Goal: Communication & Community: Ask a question

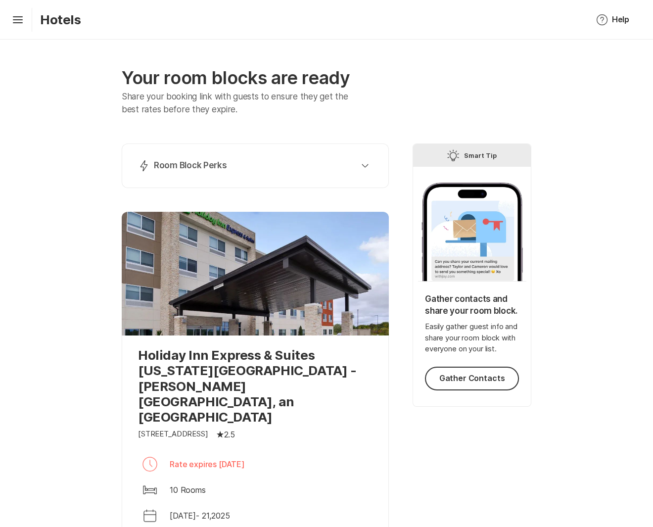
drag, startPoint x: 212, startPoint y: 420, endPoint x: 283, endPoint y: 420, distance: 71.3
click at [283, 452] on div "Clock Rate expires [DATE]" at bounding box center [255, 464] width 235 height 24
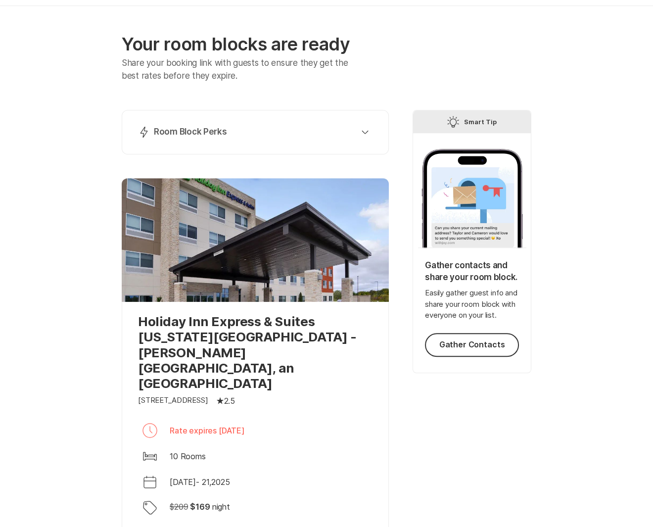
scroll to position [173, 0]
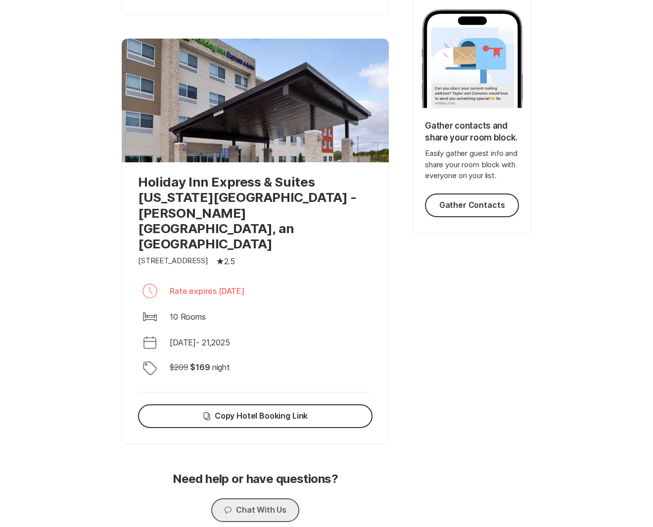
click at [257, 498] on button "Chat Chat With Us" at bounding box center [255, 510] width 88 height 24
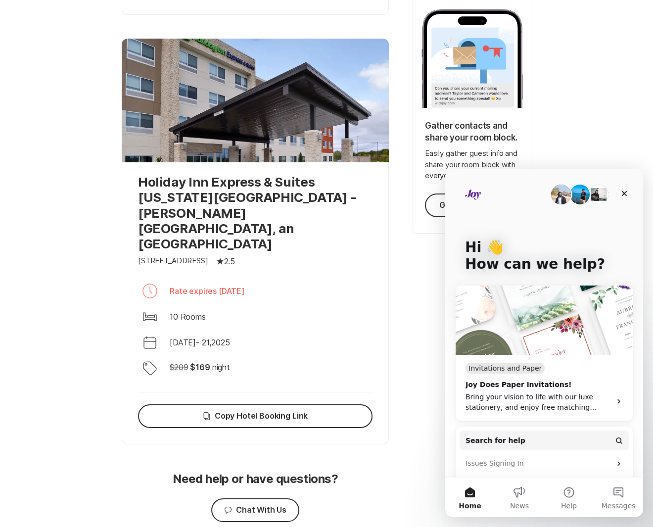
scroll to position [143, 0]
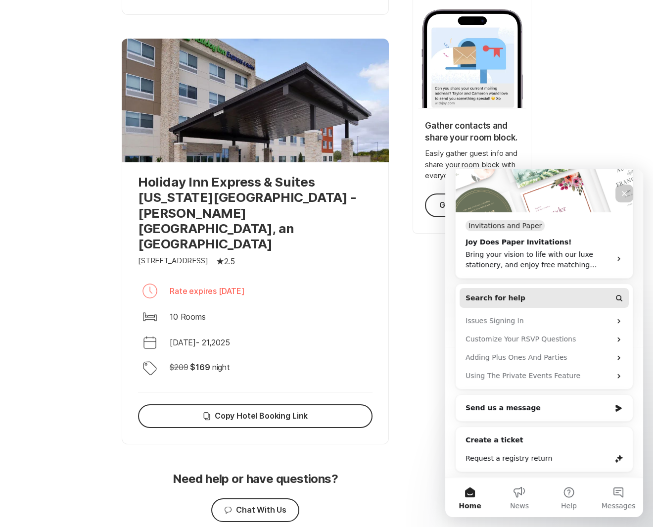
click at [506, 293] on span "Search for help" at bounding box center [496, 298] width 60 height 10
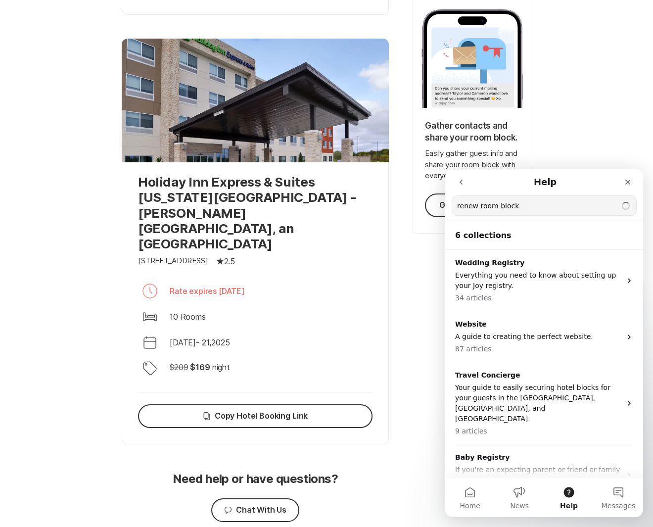
type input "renew room block"
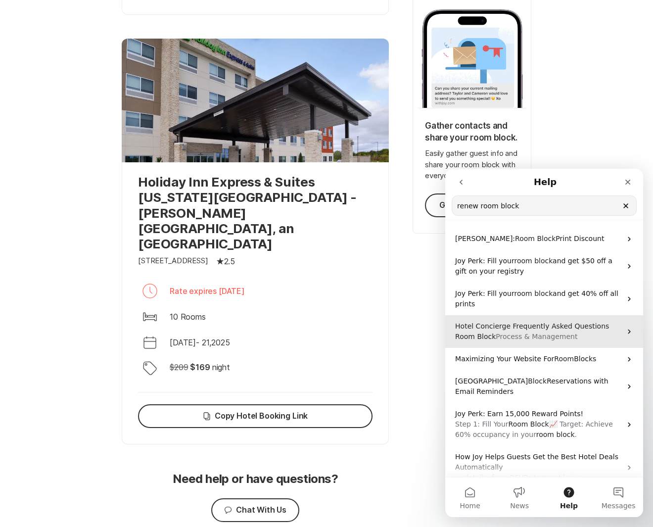
click at [557, 330] on span "Hotel Concierge Frequently Asked Questions" at bounding box center [532, 326] width 154 height 8
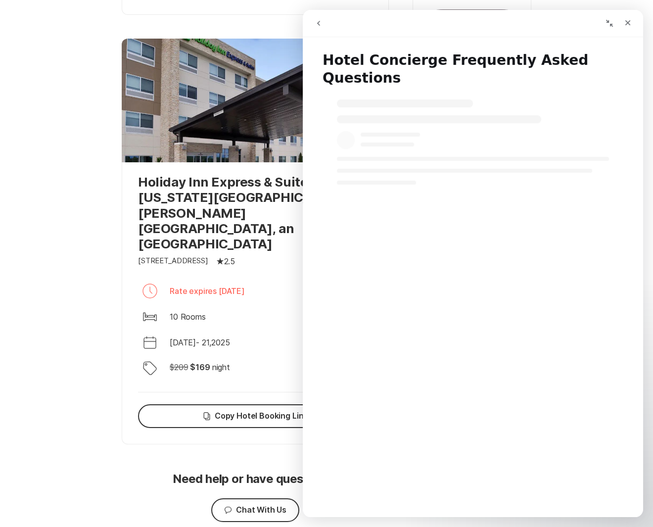
select select "en"
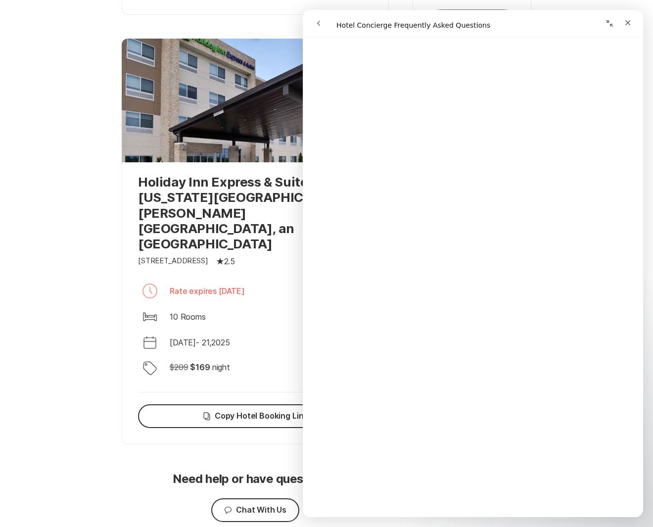
scroll to position [1471, 0]
click at [102, 300] on div "Your room blocks are ready Share your booking link with guests to ensure they g…" at bounding box center [326, 219] width 653 height 707
click at [630, 22] on icon "Close" at bounding box center [628, 23] width 8 height 8
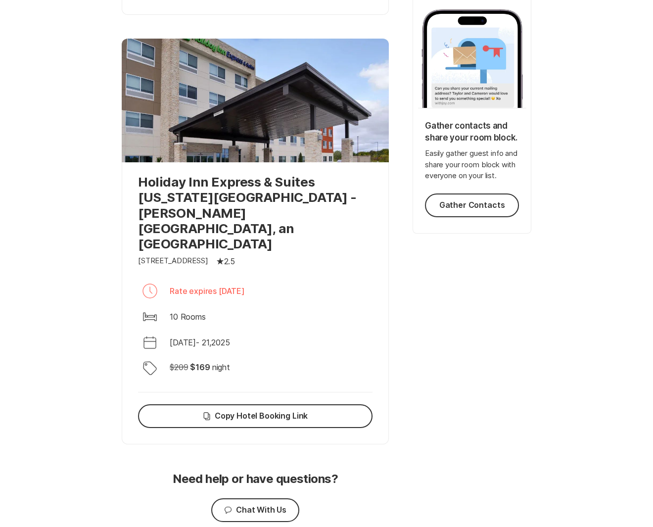
select select "en"
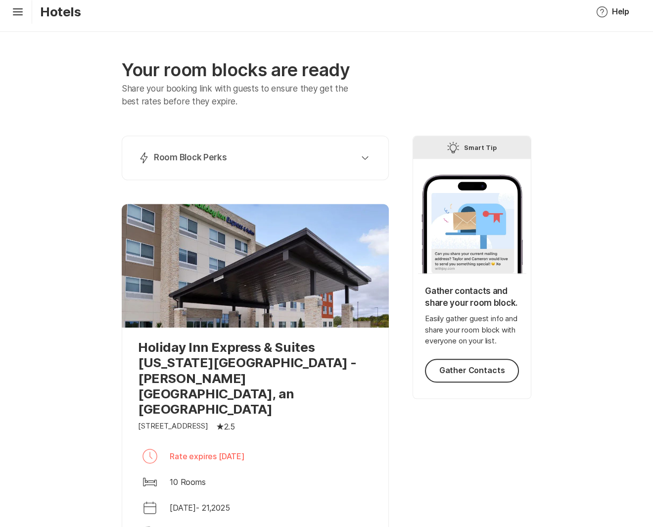
scroll to position [0, 0]
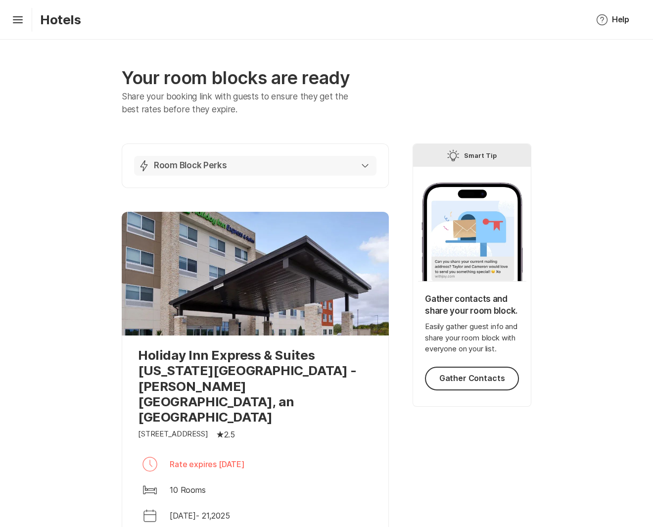
click at [197, 165] on p "Room Block Perks" at bounding box center [190, 166] width 73 height 12
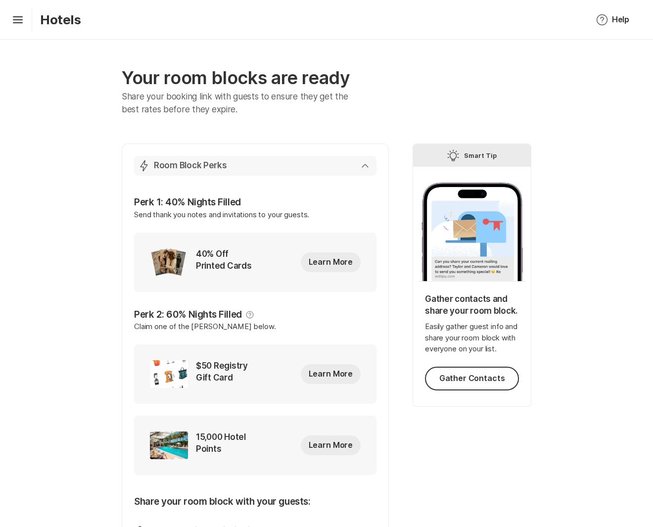
click at [184, 166] on p "Room Block Perks" at bounding box center [190, 166] width 73 height 12
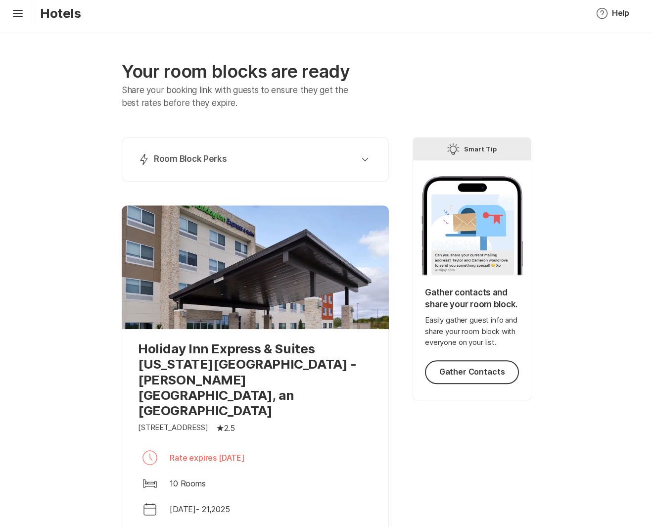
scroll to position [173, 0]
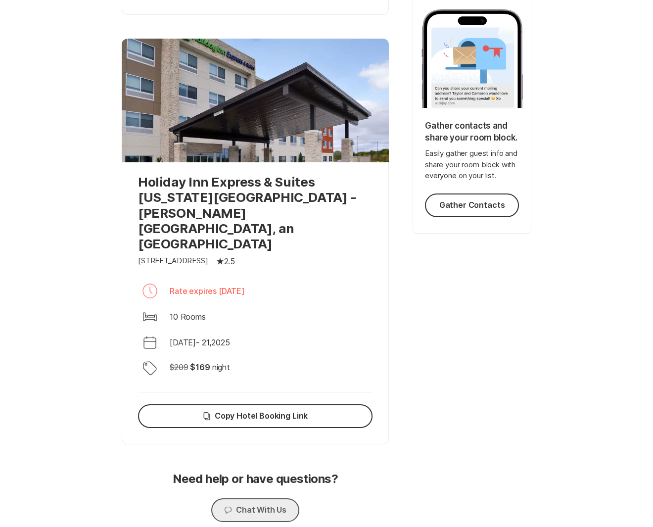
click at [244, 498] on button "Chat Chat With Us" at bounding box center [255, 510] width 88 height 24
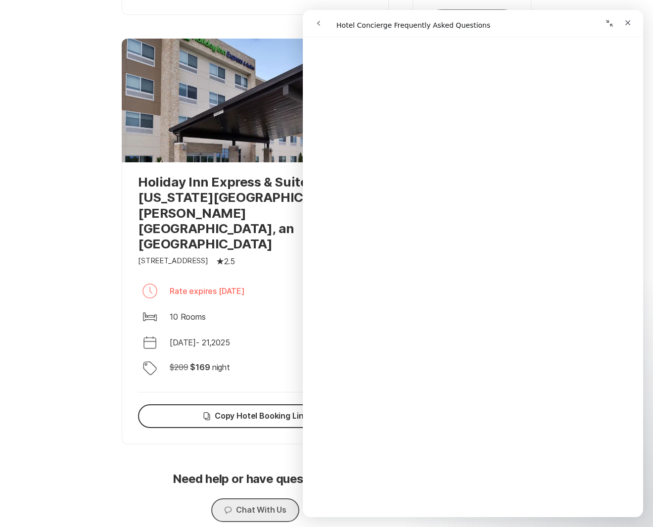
scroll to position [1332, 0]
click at [134, 464] on div "Need help or have questions? Chat Chat With Us" at bounding box center [255, 497] width 267 height 74
click at [634, 23] on div "Close" at bounding box center [628, 23] width 18 height 18
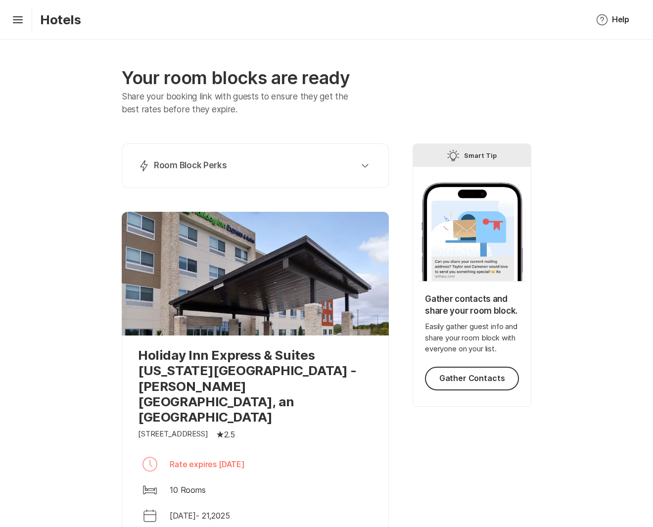
scroll to position [173, 0]
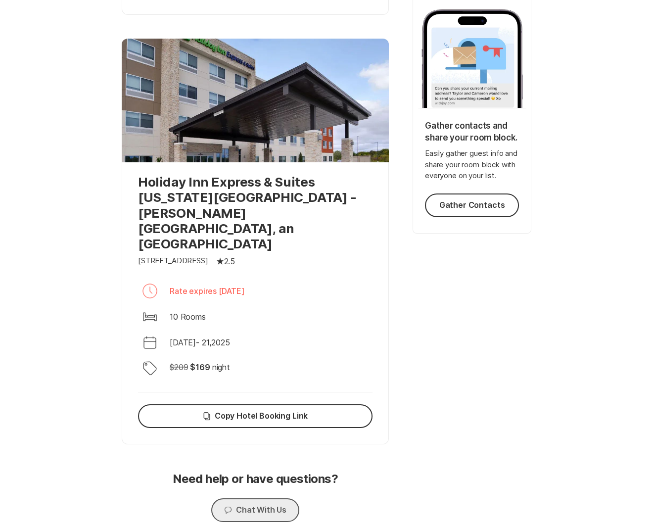
click at [257, 498] on button "Chat Chat With Us" at bounding box center [255, 510] width 88 height 24
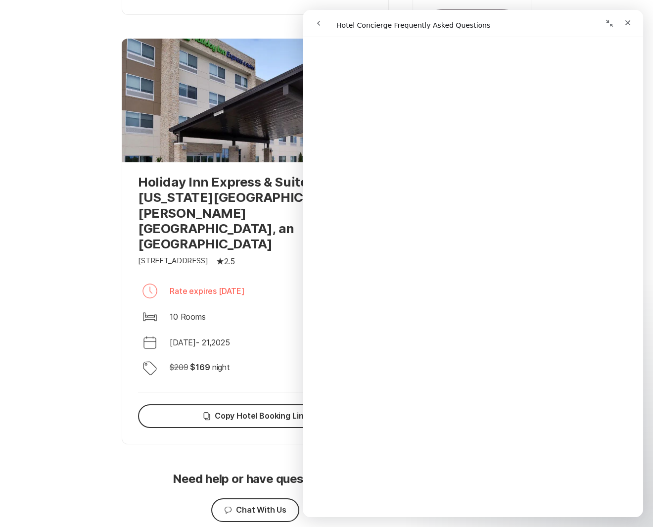
scroll to position [0, 0]
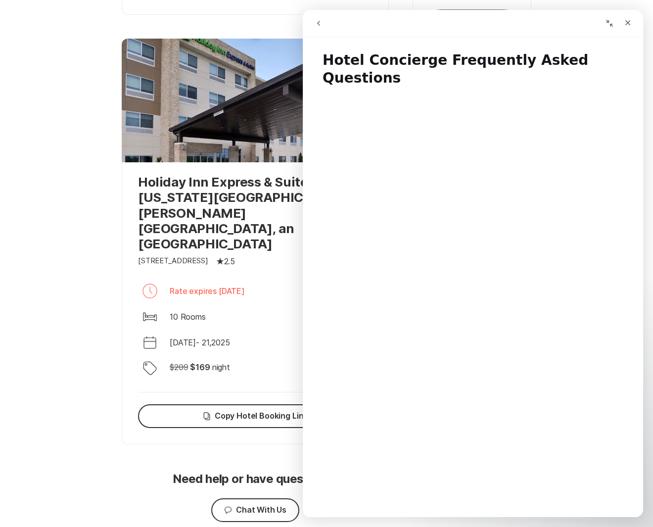
click at [318, 25] on icon "go back" at bounding box center [319, 23] width 8 height 8
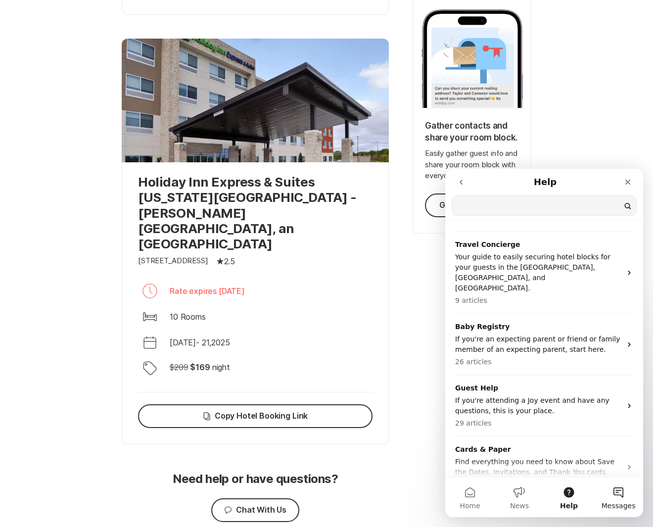
click at [628, 500] on button "Messages" at bounding box center [618, 498] width 49 height 40
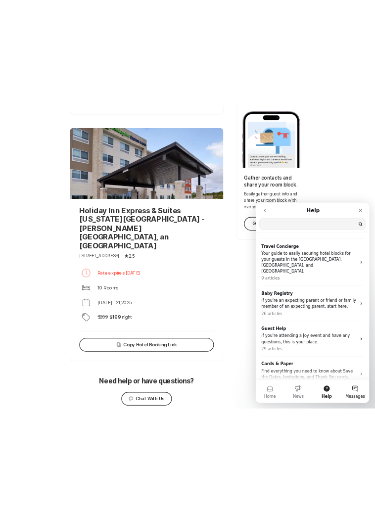
scroll to position [131, 0]
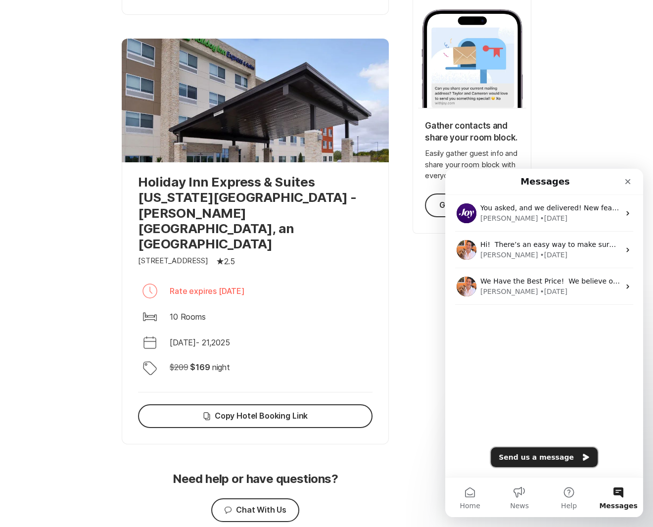
click at [539, 451] on button "Send us a message" at bounding box center [544, 457] width 107 height 20
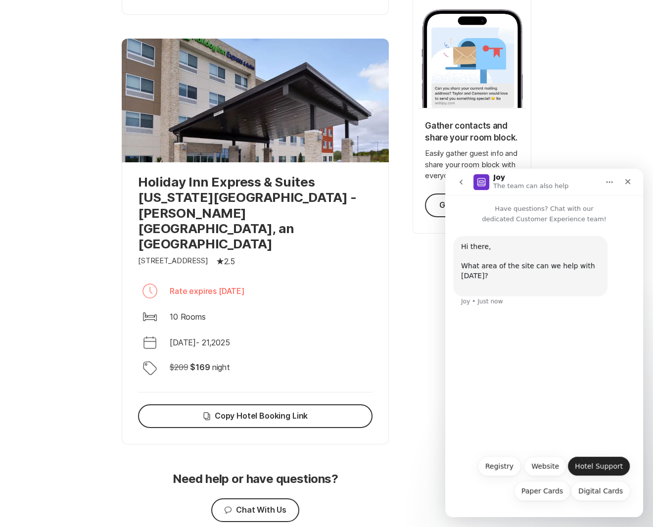
click at [602, 472] on button "Hotel Support" at bounding box center [599, 466] width 63 height 20
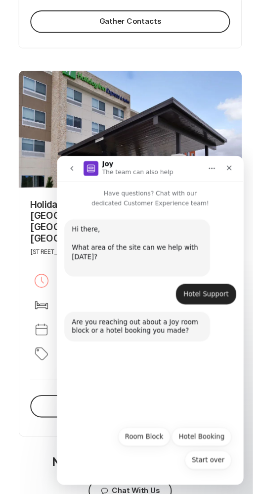
scroll to position [411, 0]
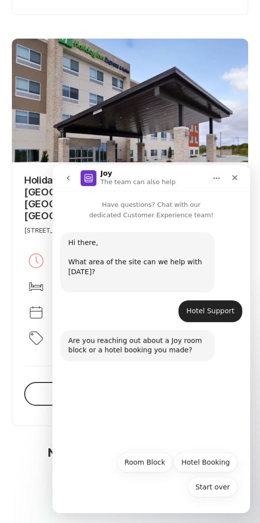
click at [103, 364] on div "Are you reaching out about a Joy room block or a hotel booking you made? Joy • …" at bounding box center [151, 351] width 182 height 43
click at [97, 383] on div "Hi there, What area of the site can we help with [DATE]? ​ Joy • 9m ago Hotel S…" at bounding box center [151, 333] width 198 height 226
click at [107, 362] on div "Are you reaching out about a Joy room block or a hotel booking you made? Joy • …" at bounding box center [151, 351] width 182 height 43
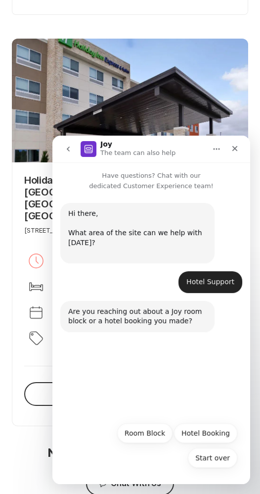
drag, startPoint x: 95, startPoint y: 463, endPoint x: 93, endPoint y: 471, distance: 8.1
click at [94, 468] on div "Start over Room Block Hotel Booking Start over" at bounding box center [151, 447] width 172 height 49
click at [93, 471] on div "Start over Room Block Hotel Booking Start over" at bounding box center [151, 447] width 172 height 49
click at [80, 484] on div "Your room blocks are ready Share your booking link with guests to ensure they g…" at bounding box center [130, 85] width 260 height 922
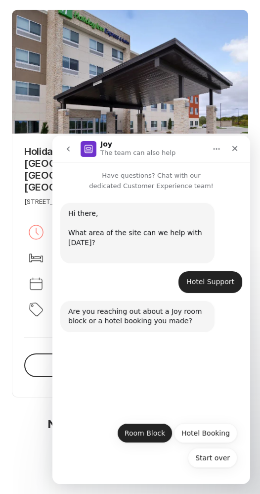
scroll to position [441, 0]
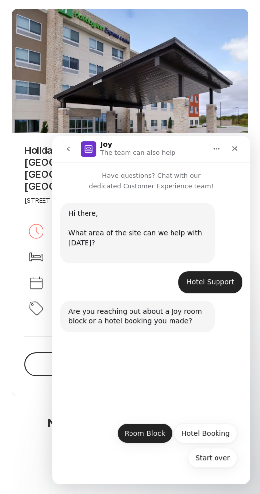
click at [147, 432] on button "Room Block" at bounding box center [144, 433] width 55 height 20
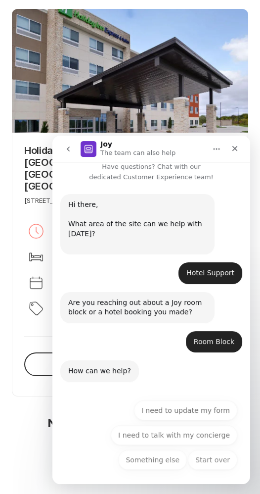
scroll to position [11, 0]
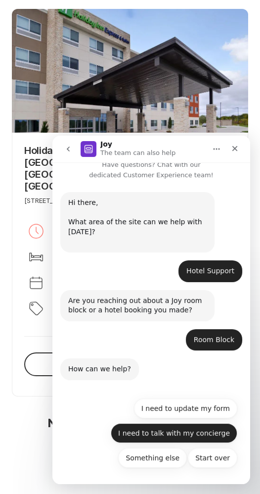
click at [199, 432] on button "I need to talk with my concierge" at bounding box center [174, 433] width 127 height 20
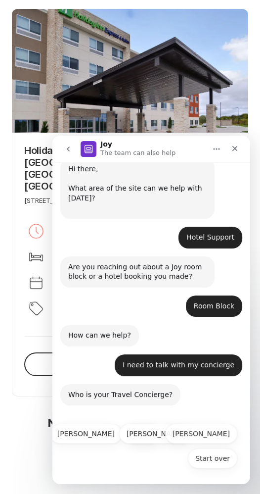
scroll to position [45, 0]
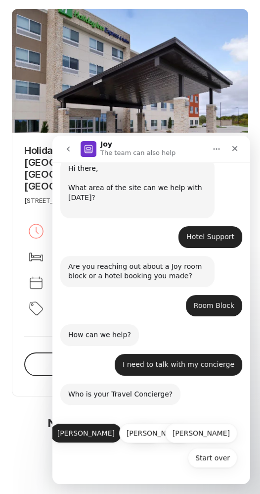
click at [96, 437] on button "[PERSON_NAME]" at bounding box center [86, 433] width 72 height 20
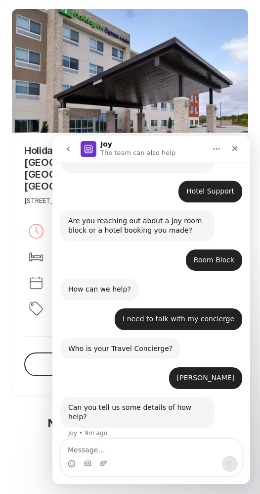
scroll to position [91, 0]
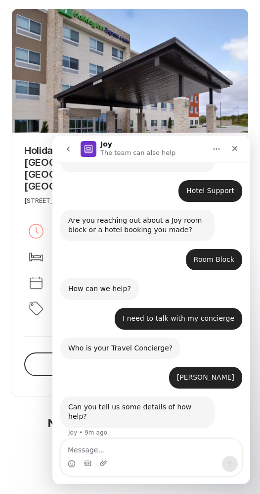
click at [100, 442] on textarea "Message…" at bounding box center [151, 447] width 181 height 17
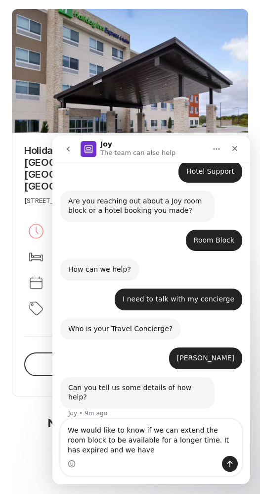
scroll to position [111, 0]
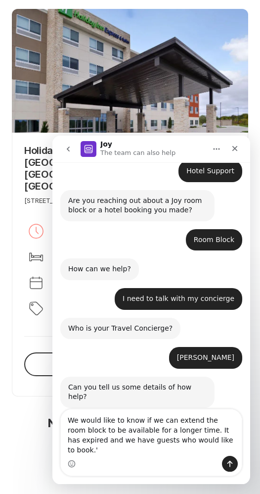
type textarea "We would like to know if we can extend the room block to be available for a lon…"
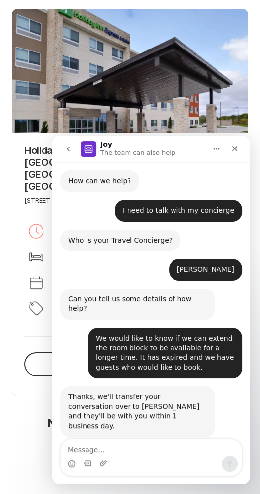
scroll to position [198, 0]
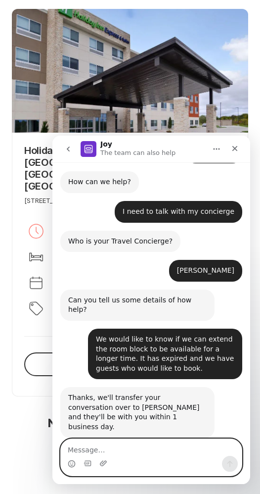
click at [130, 444] on textarea "Message…" at bounding box center [151, 447] width 181 height 17
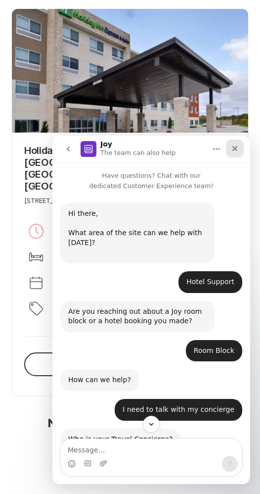
click at [237, 148] on icon "Close" at bounding box center [235, 149] width 8 height 8
